Goal: Task Accomplishment & Management: Manage account settings

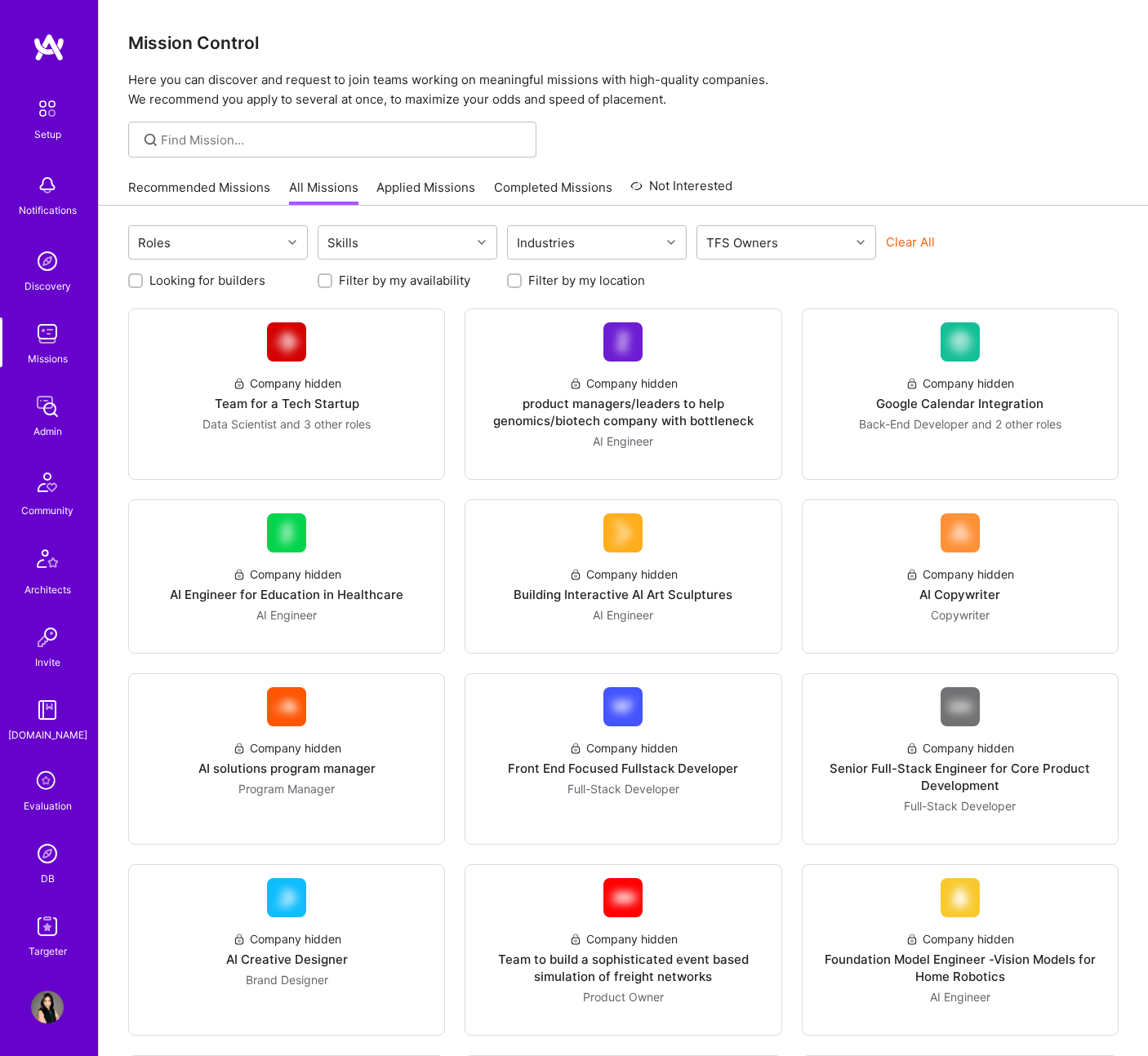
click at [52, 985] on div "Setup Notifications Discovery Missions Admin Community Architects Invite [DOMAI…" at bounding box center [49, 528] width 98 height 1056
click at [52, 1008] on img at bounding box center [47, 1006] width 33 height 33
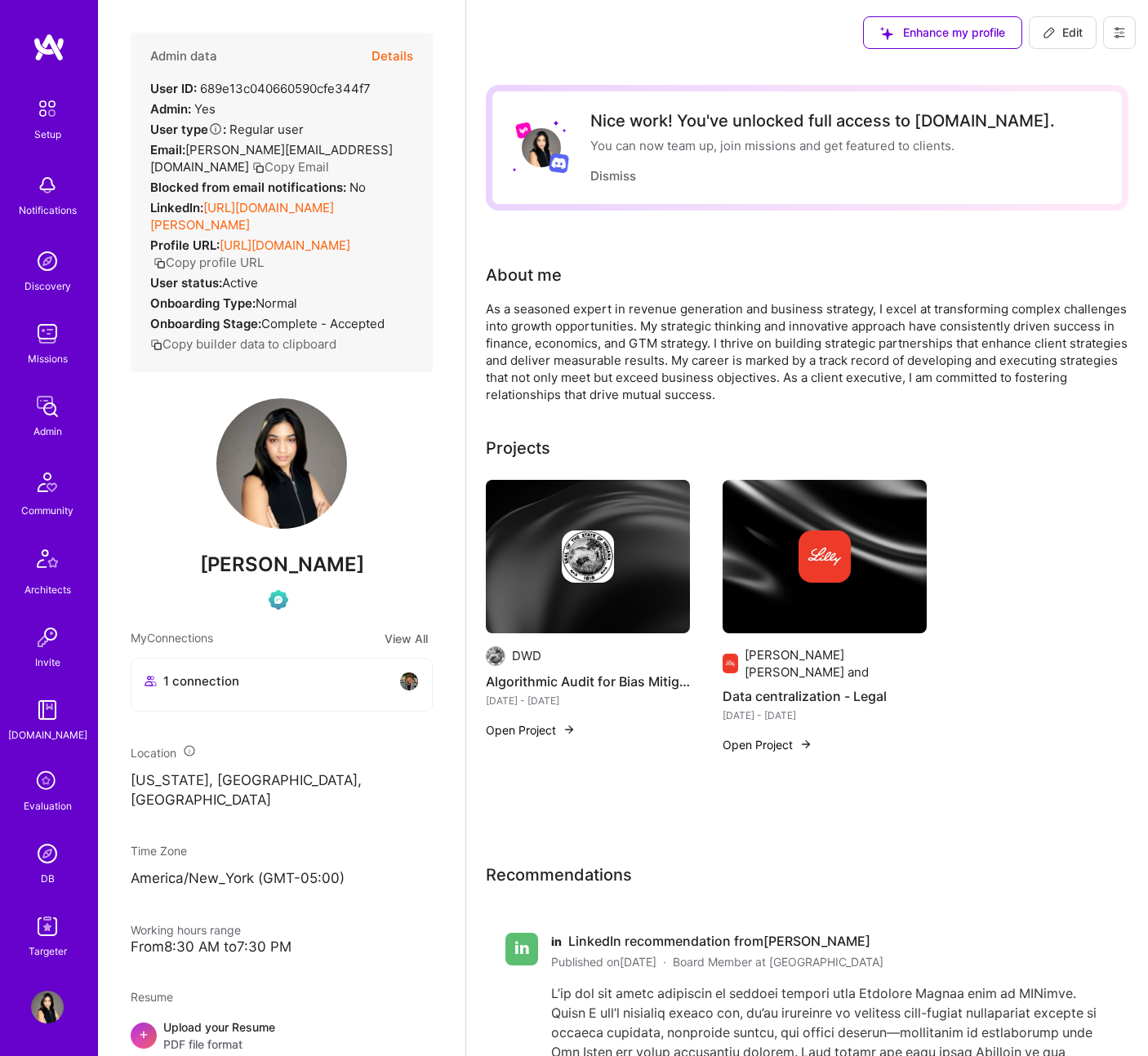
click at [1099, 25] on div "Enhance my profile Edit" at bounding box center [999, 33] width 297 height 66
click at [1115, 39] on icon at bounding box center [1118, 32] width 13 height 13
click at [1045, 237] on button "Log Out" at bounding box center [1060, 236] width 151 height 42
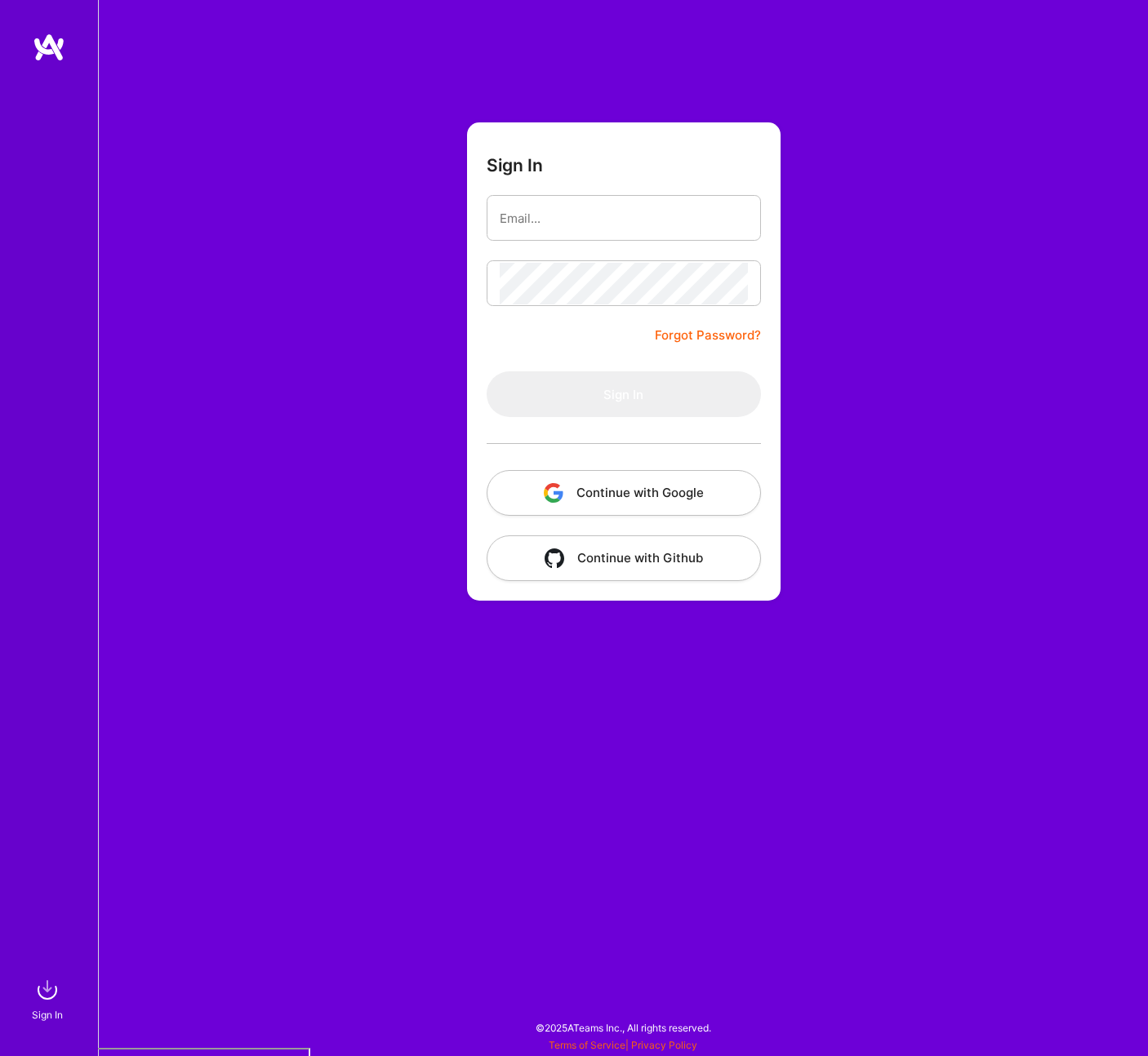
click at [705, 491] on button "Continue with Google" at bounding box center [623, 493] width 274 height 46
